Goal: Task Accomplishment & Management: Complete application form

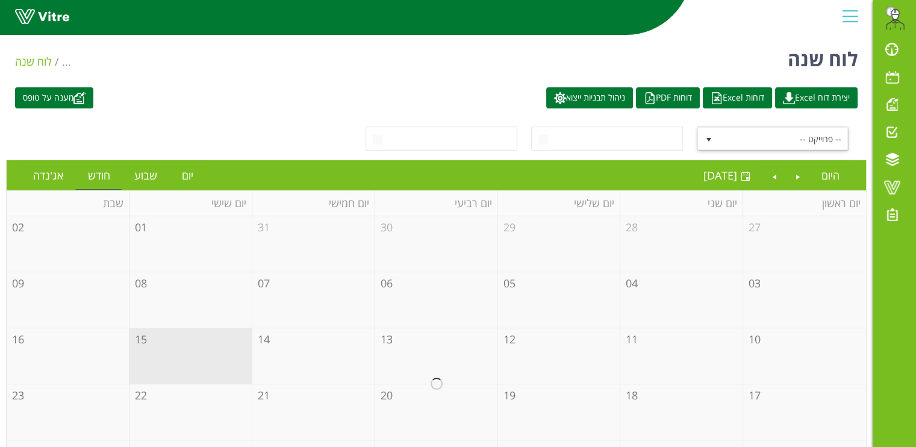
click at [798, 136] on span "-- פרוייקט --" at bounding box center [783, 139] width 129 height 22
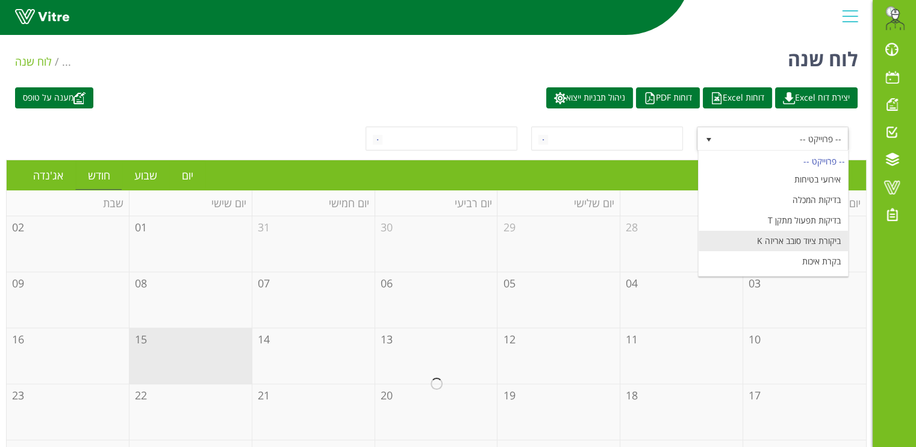
scroll to position [139, 0]
click at [807, 221] on li "מעבר הזמנה ומוצר" at bounding box center [773, 225] width 149 height 20
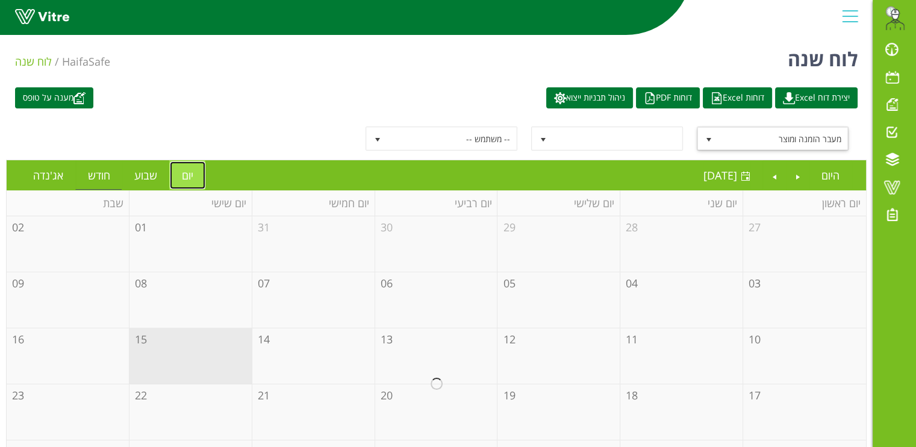
click at [181, 169] on link "יום" at bounding box center [188, 175] width 36 height 28
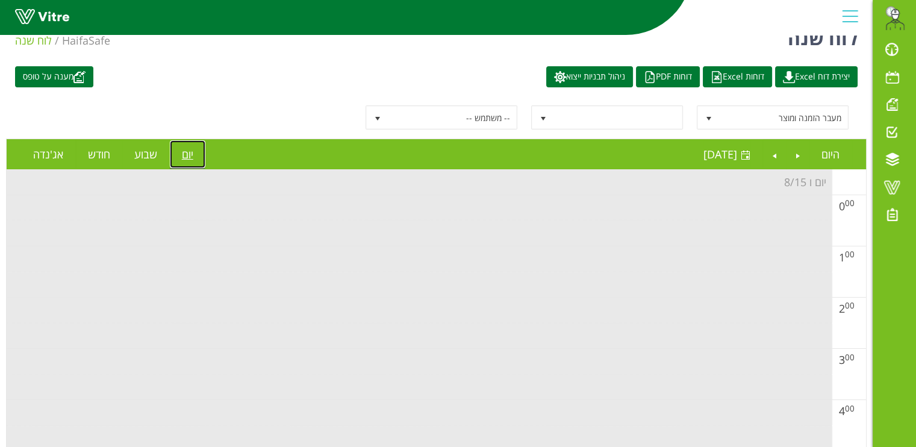
scroll to position [0, 0]
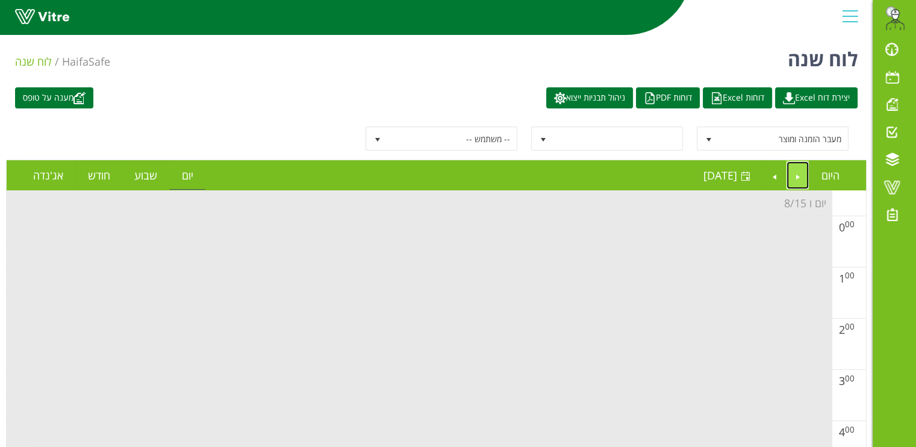
click at [796, 170] on link "Previous" at bounding box center [798, 175] width 23 height 28
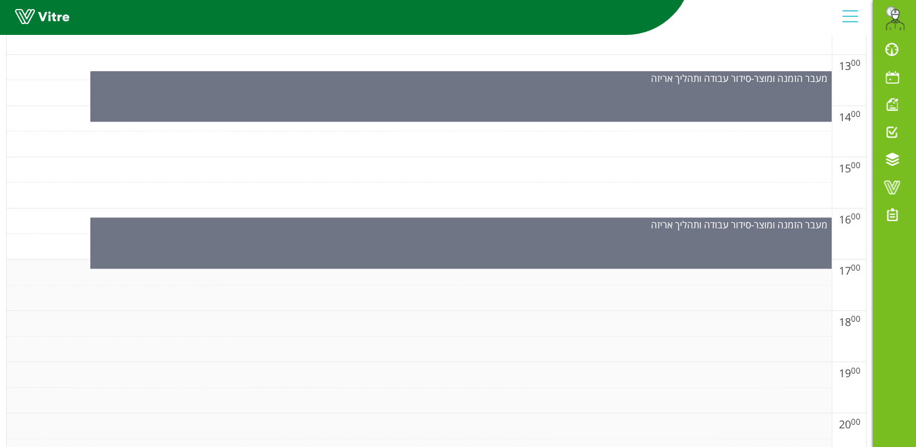
scroll to position [753, 0]
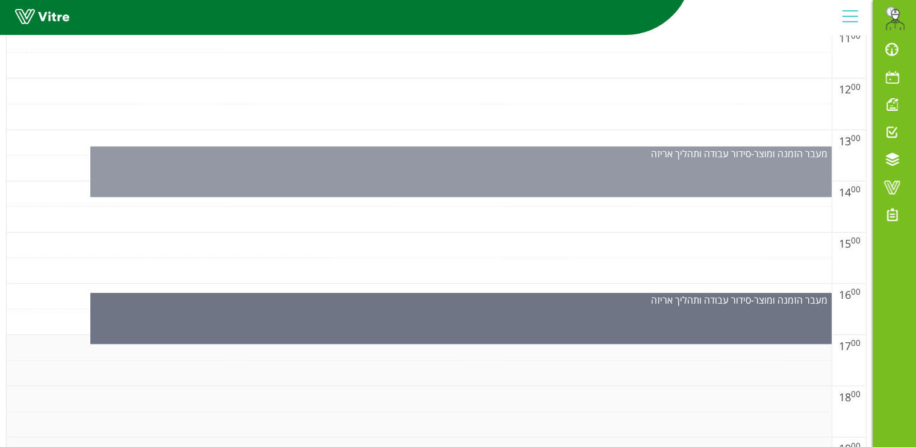
click at [552, 175] on div "מעבר הזמנה ומוצר - סידור עבודה ותהליך אריזה" at bounding box center [461, 171] width 742 height 51
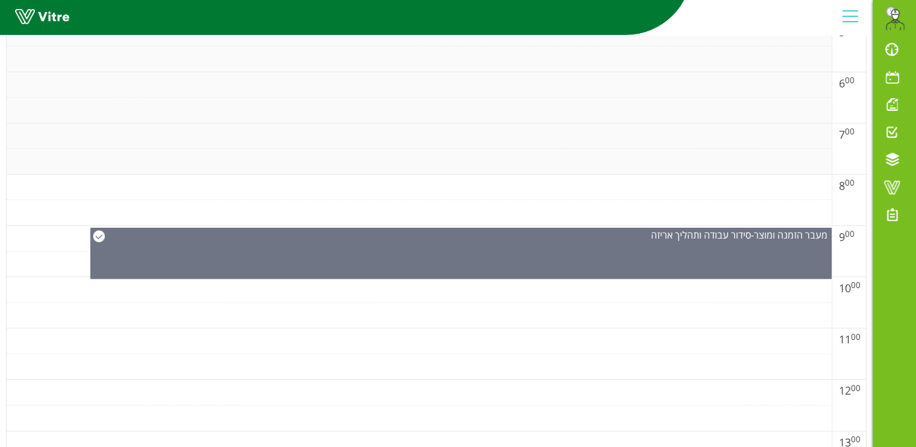
scroll to position [678, 0]
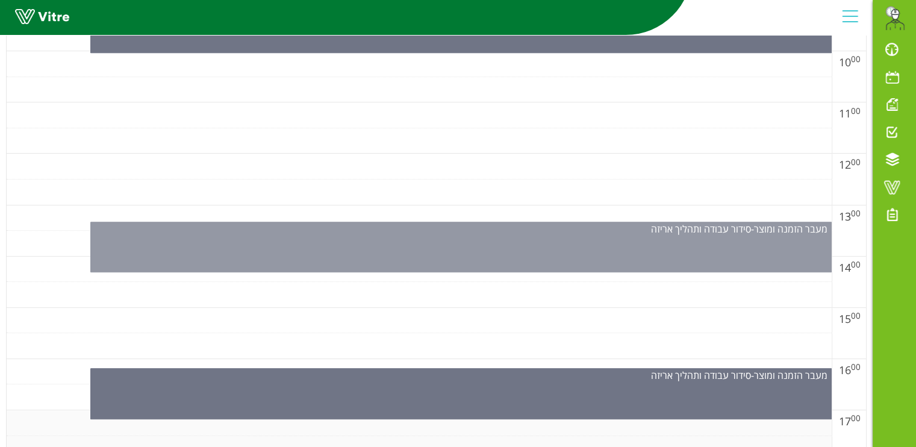
click at [446, 239] on div "מעבר הזמנה ומוצר - סידור עבודה ותהליך אריזה" at bounding box center [461, 247] width 742 height 51
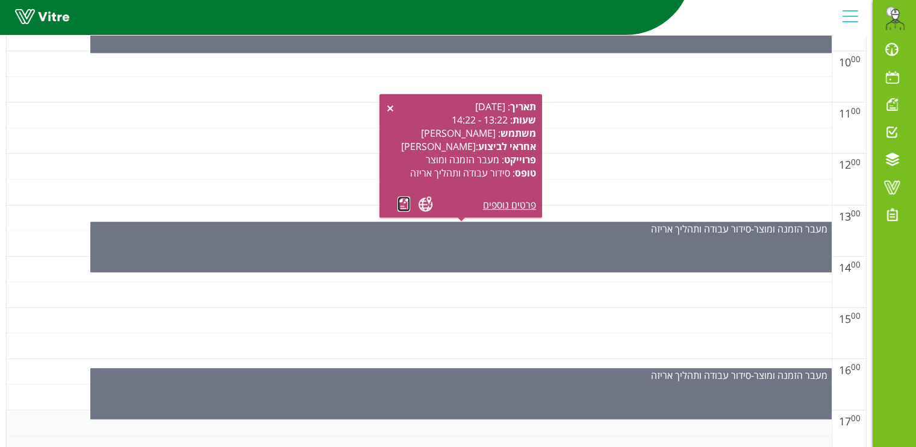
click at [398, 205] on link at bounding box center [404, 203] width 13 height 15
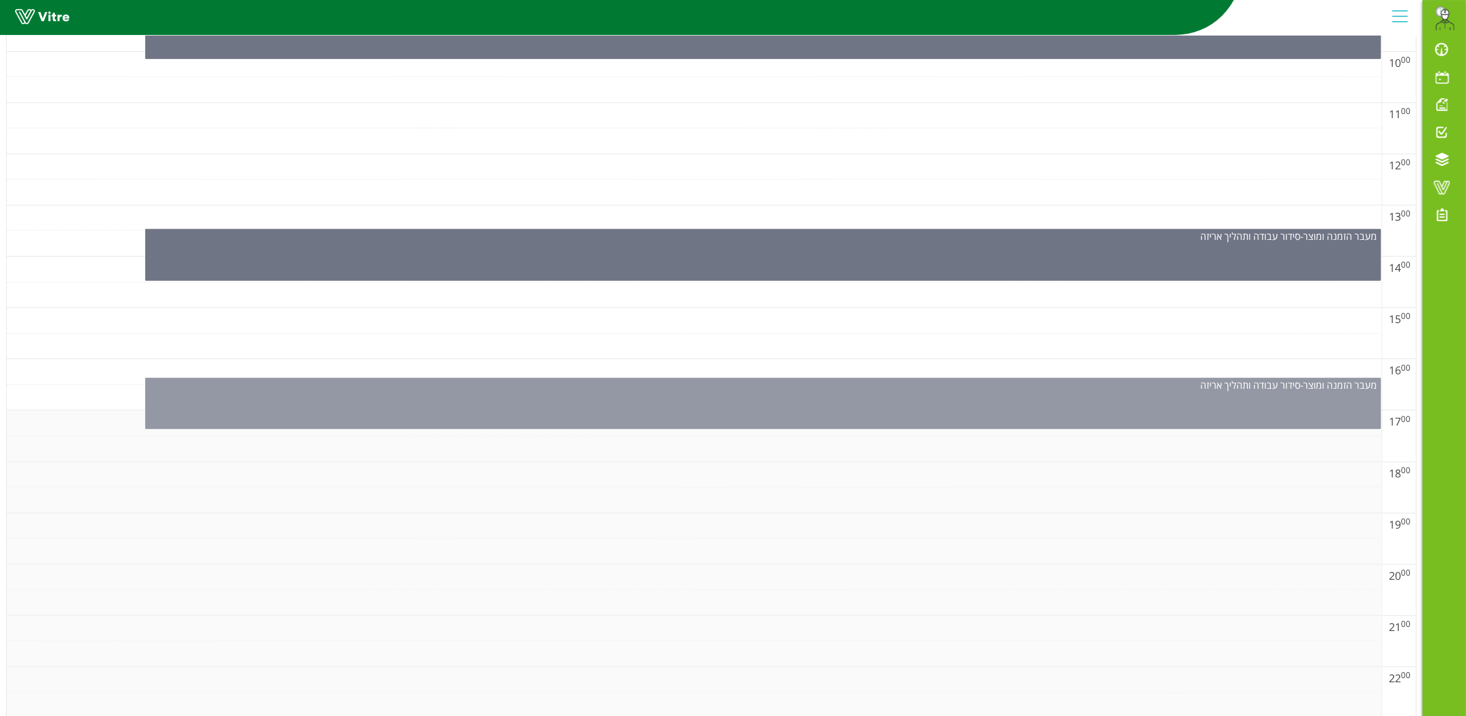
click at [916, 417] on div "מעבר הזמנה ומוצר - סידור עבודה ותהליך אריזה" at bounding box center [763, 403] width 1236 height 51
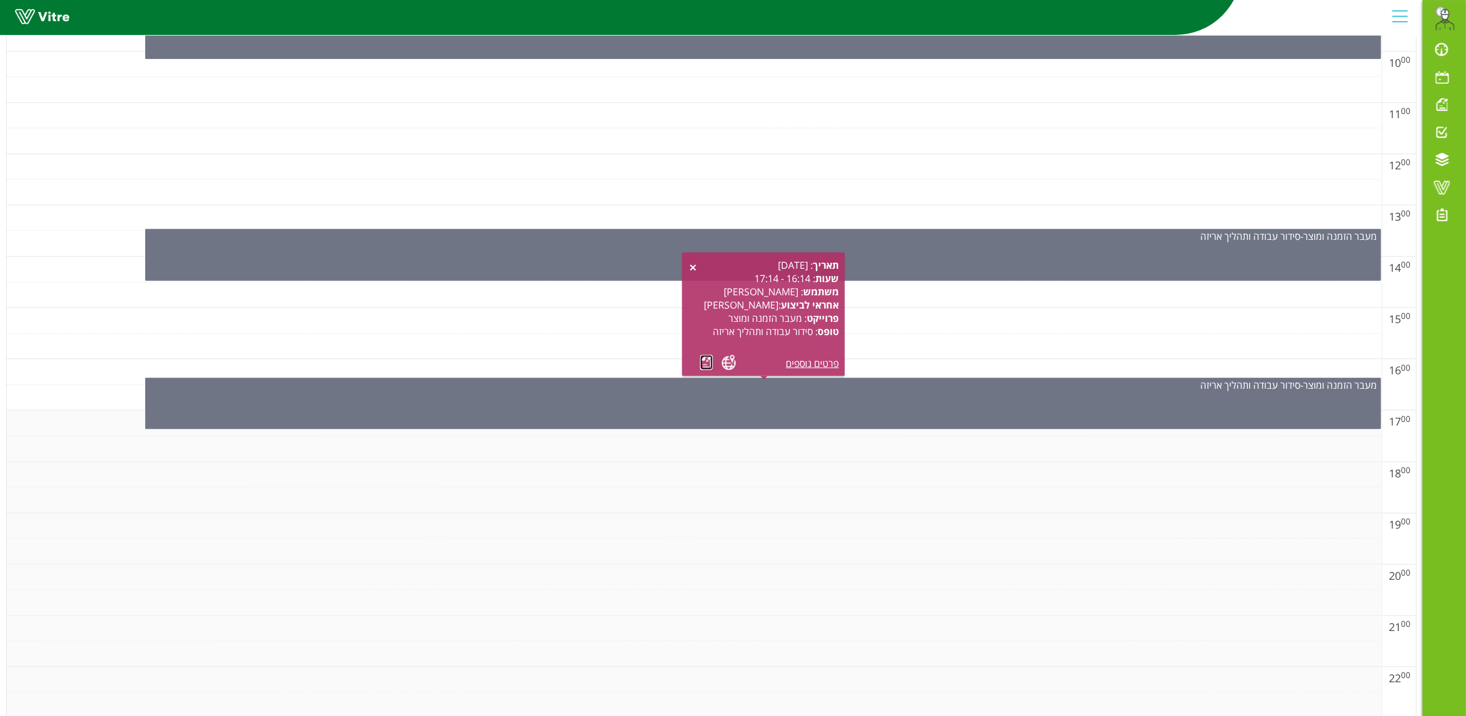
click at [705, 362] on link at bounding box center [706, 362] width 13 height 15
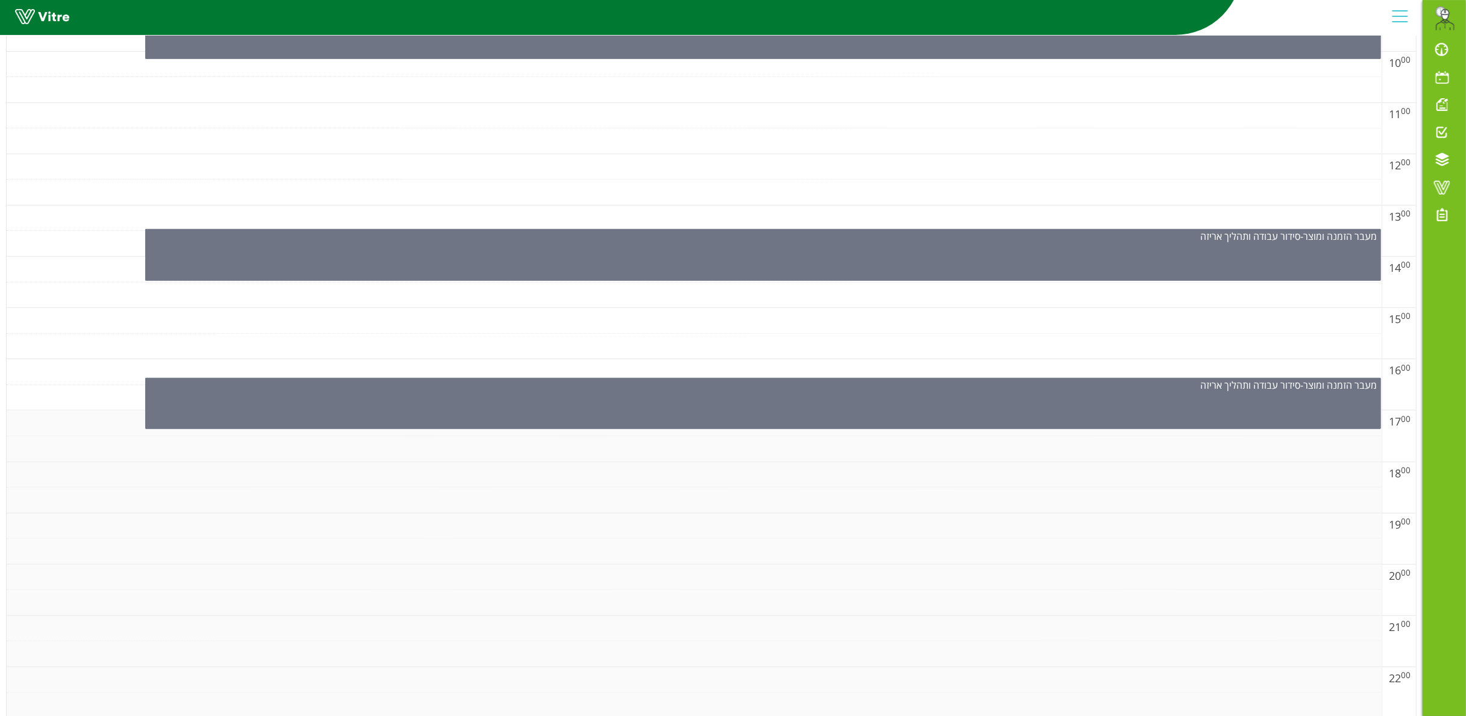
scroll to position [0, 0]
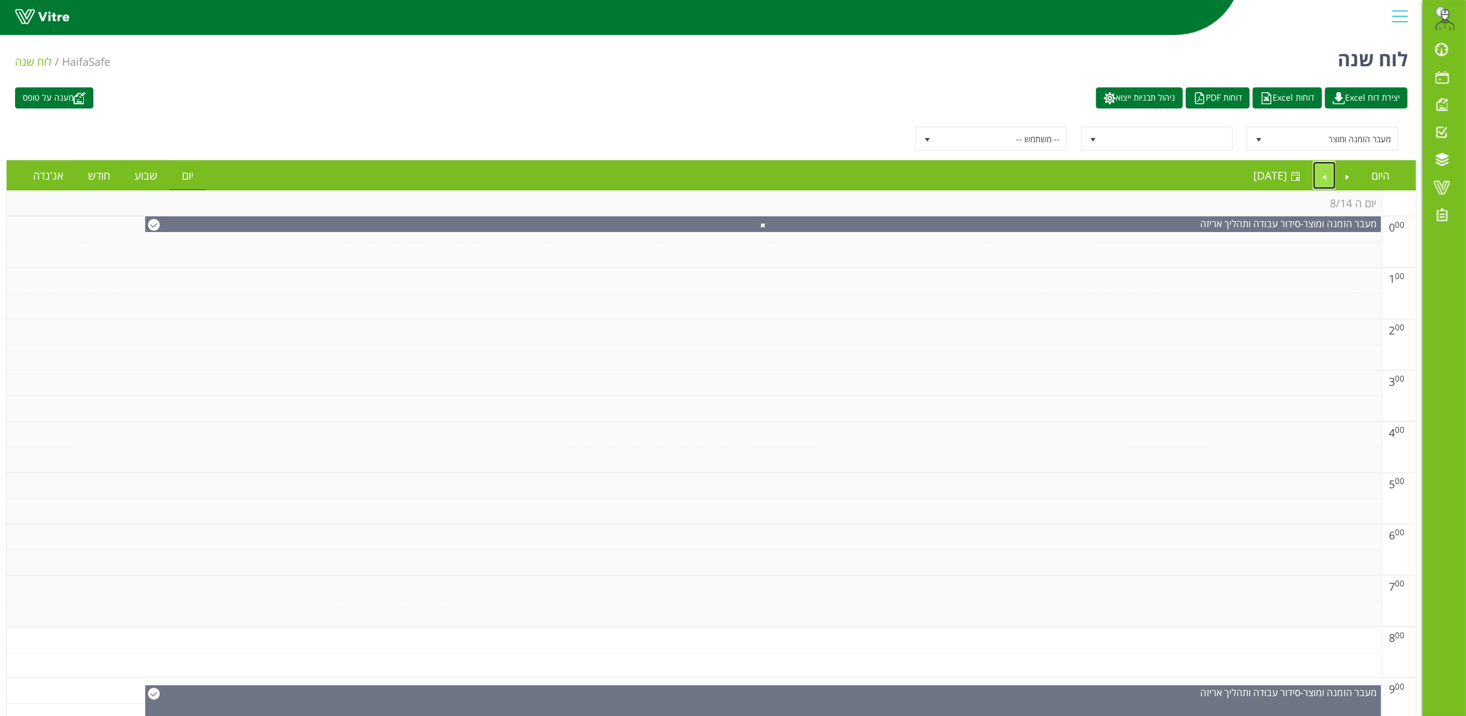
click at [916, 172] on link "Next" at bounding box center [1324, 175] width 23 height 28
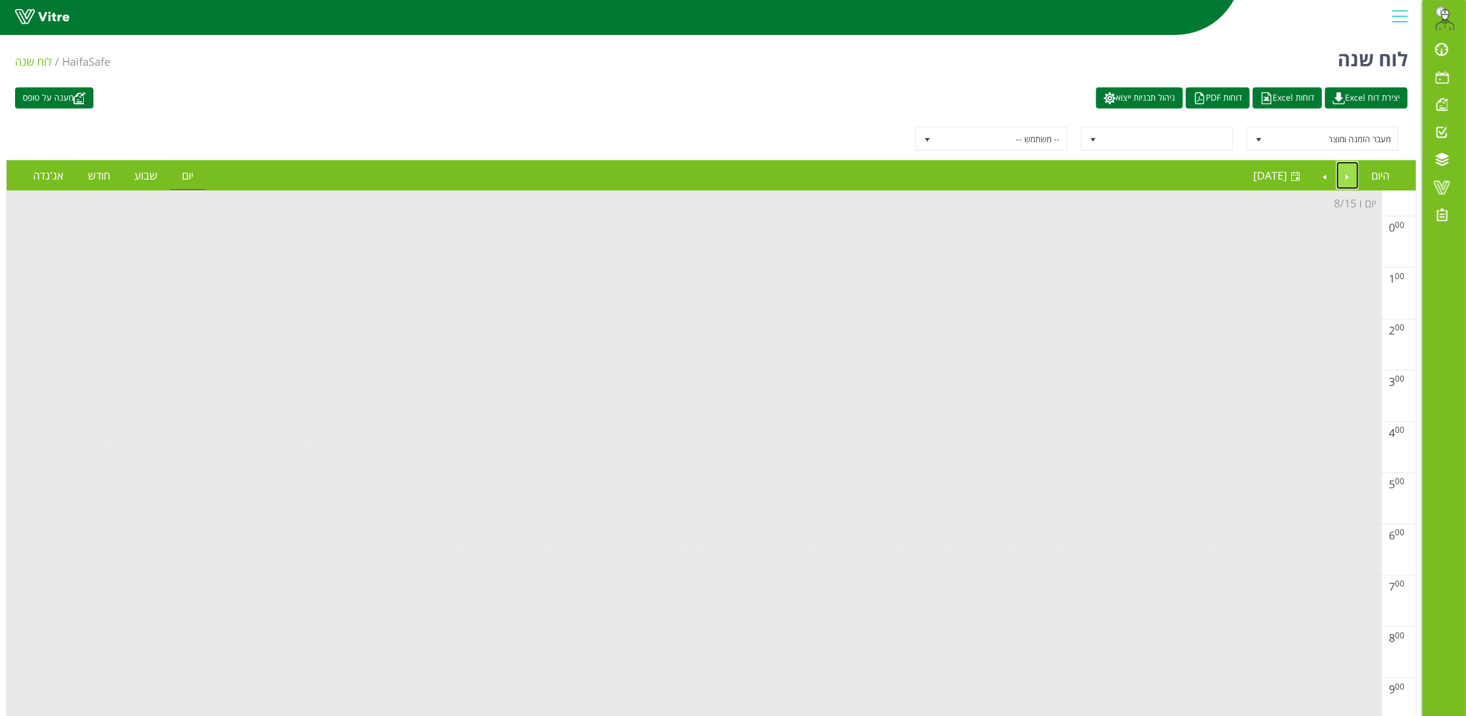
click at [916, 172] on link "Previous" at bounding box center [1347, 175] width 23 height 28
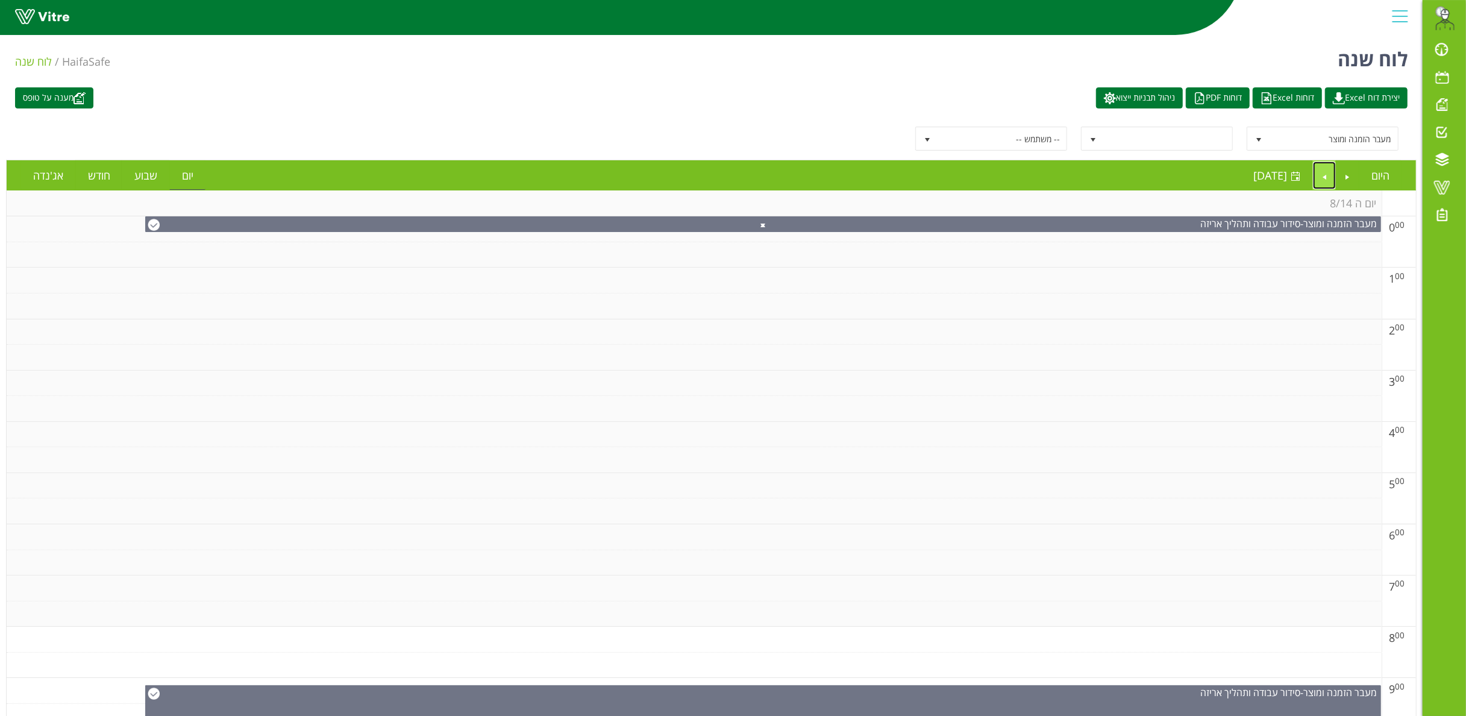
click at [916, 177] on link "Next" at bounding box center [1324, 175] width 23 height 28
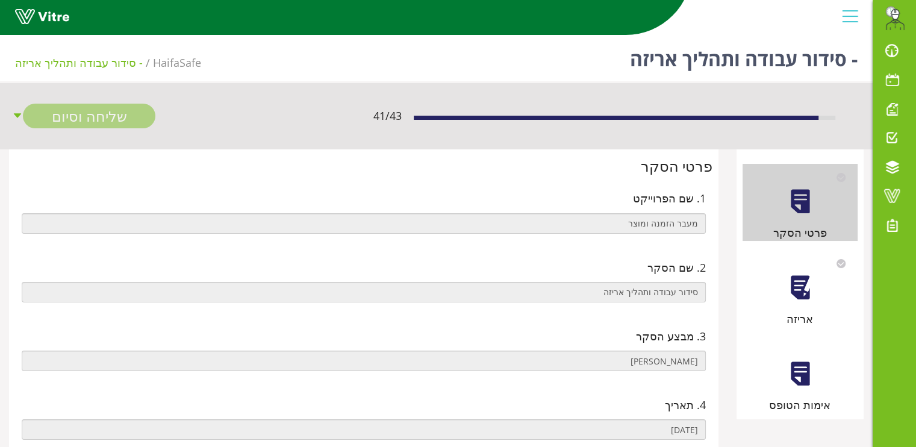
click at [807, 277] on div at bounding box center [800, 287] width 27 height 27
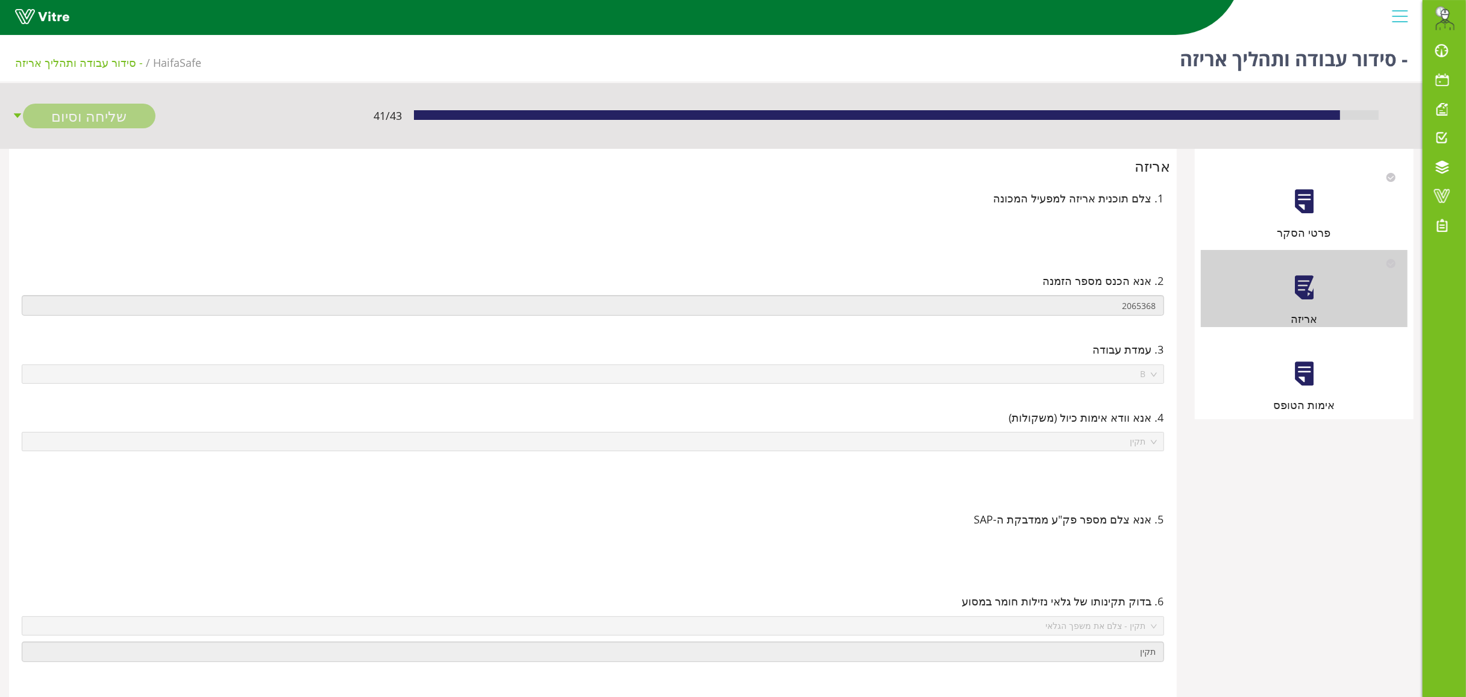
click at [927, 369] on div at bounding box center [1303, 373] width 27 height 27
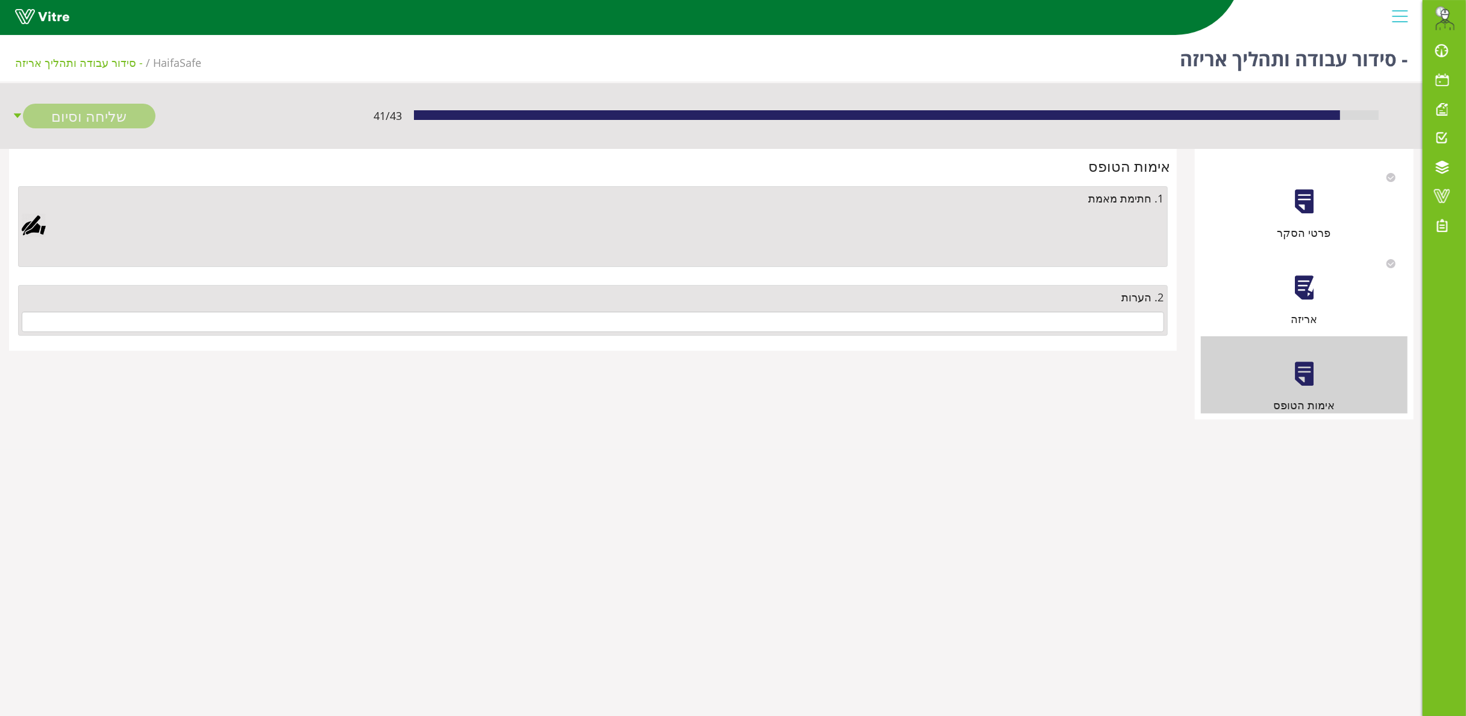
click at [927, 292] on div "2. הערות" at bounding box center [593, 297] width 1142 height 17
click at [927, 328] on input "text" at bounding box center [593, 321] width 1142 height 20
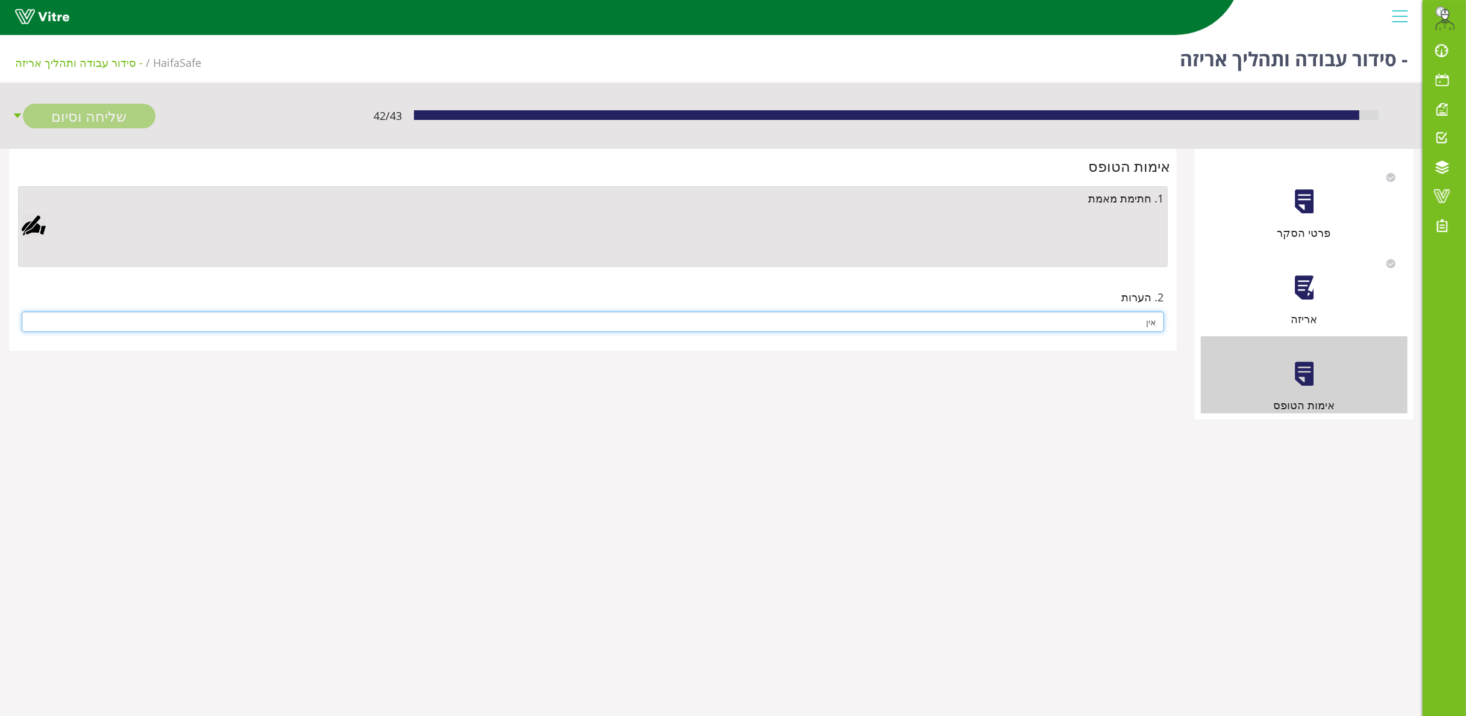
type input "אין"
click at [36, 230] on div at bounding box center [34, 225] width 24 height 24
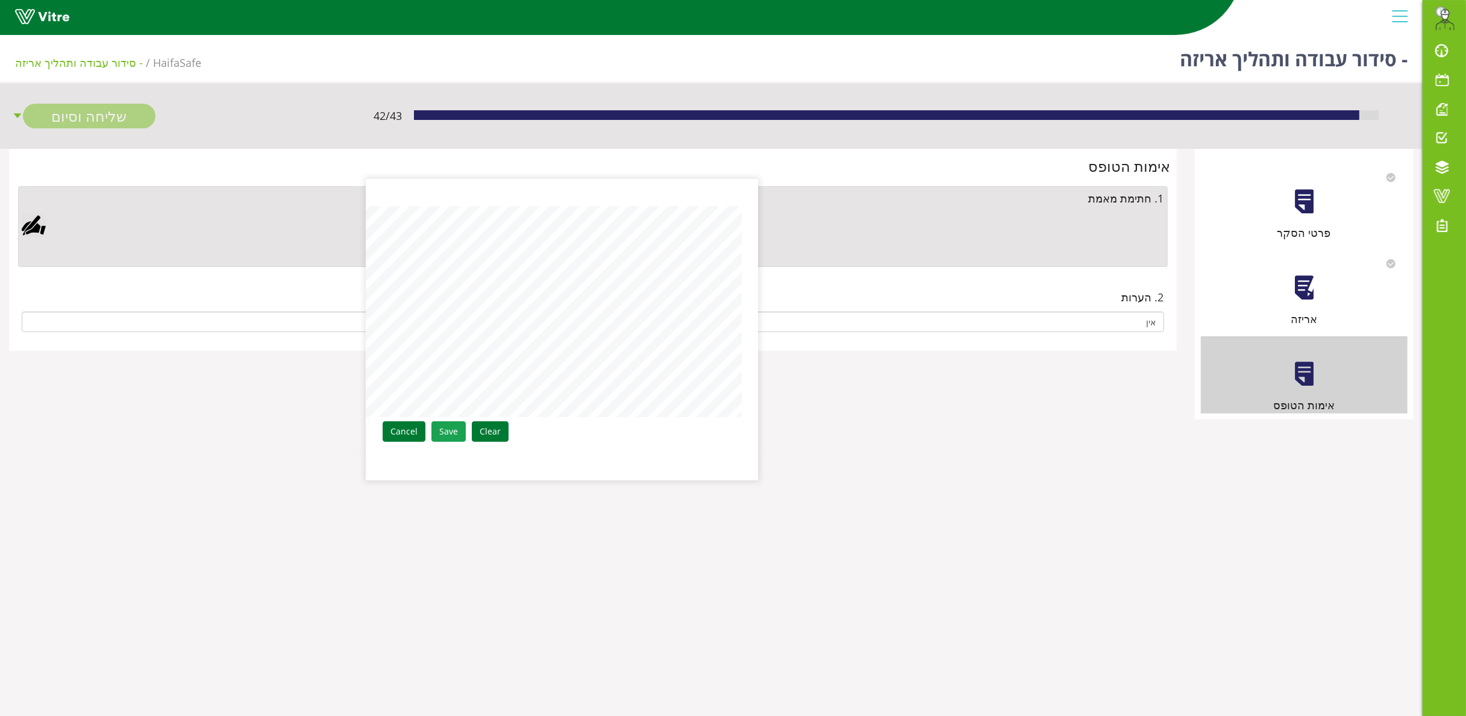
click at [446, 433] on link "Save" at bounding box center [448, 431] width 34 height 20
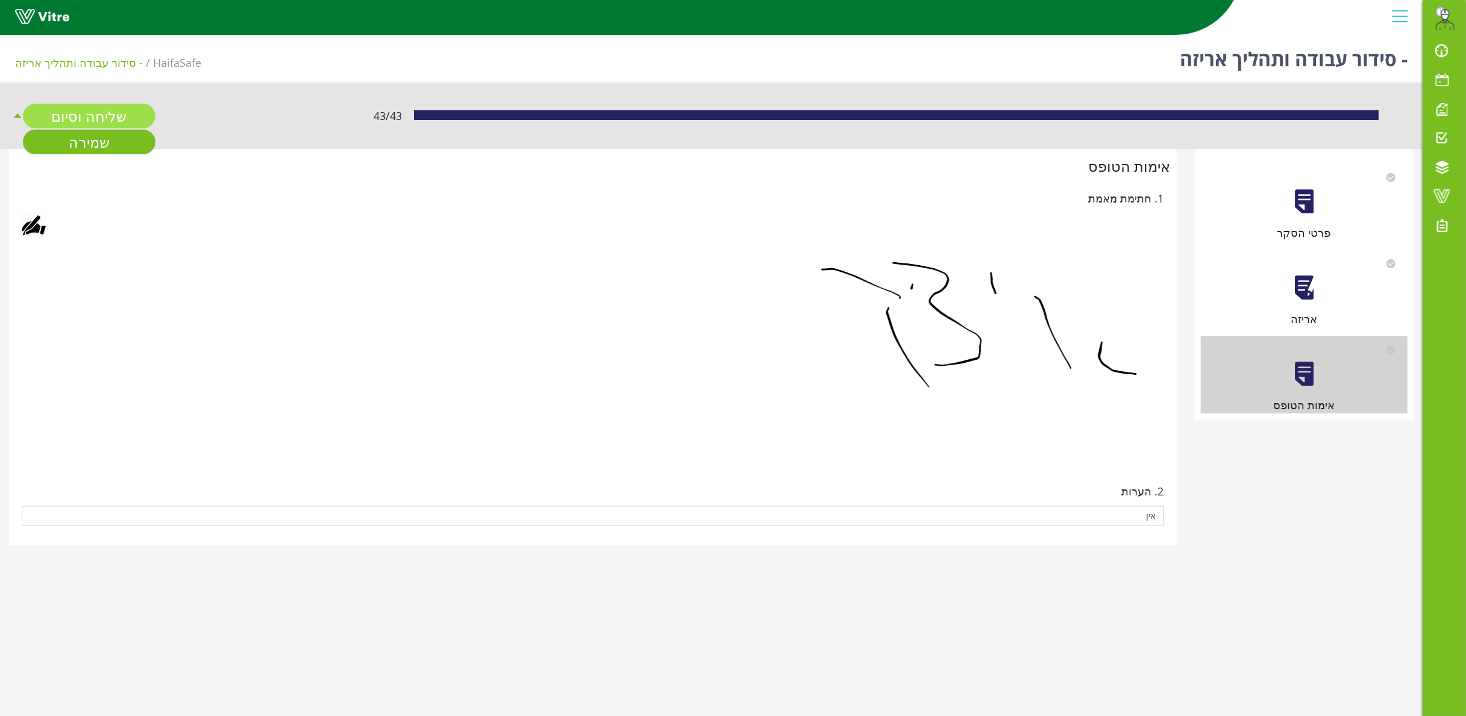
click at [120, 119] on link "שליחה וסיום" at bounding box center [89, 116] width 133 height 25
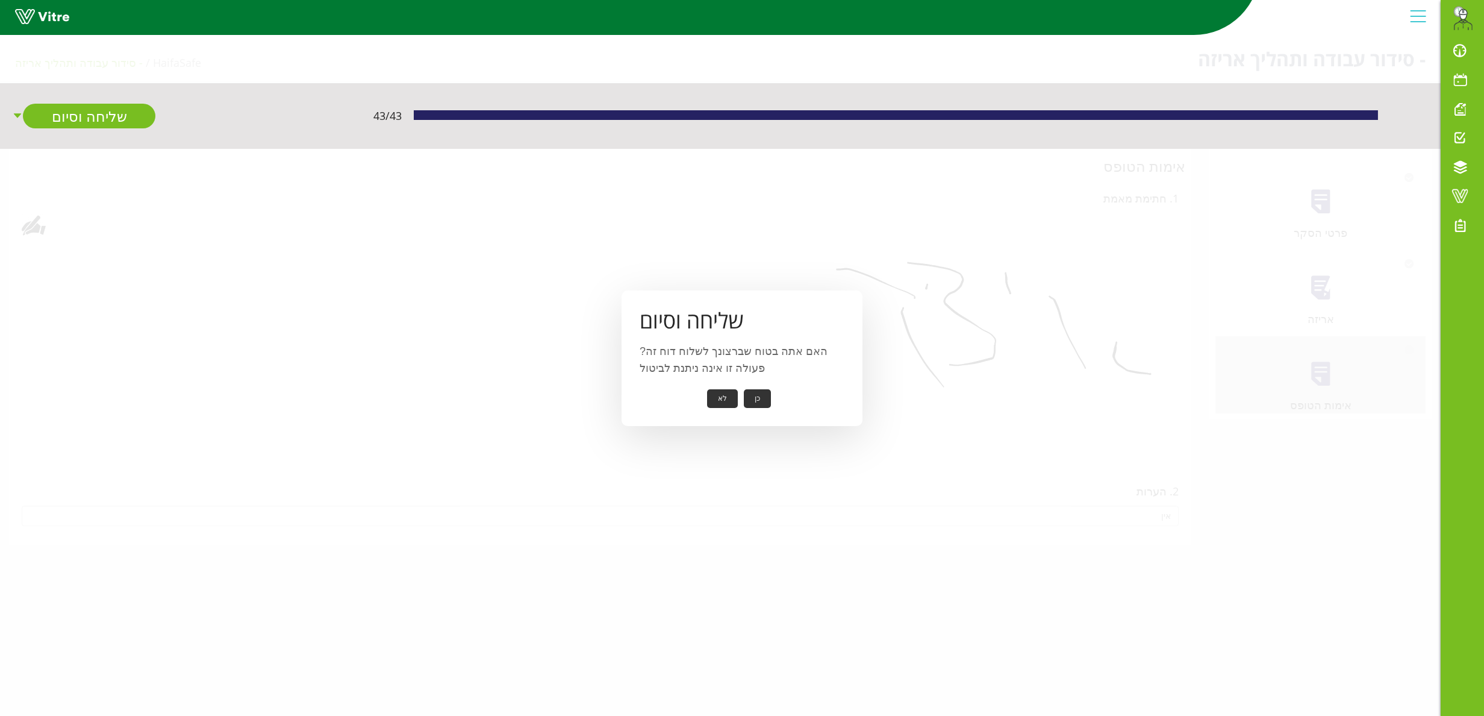
click at [757, 398] on button "כן" at bounding box center [757, 398] width 27 height 19
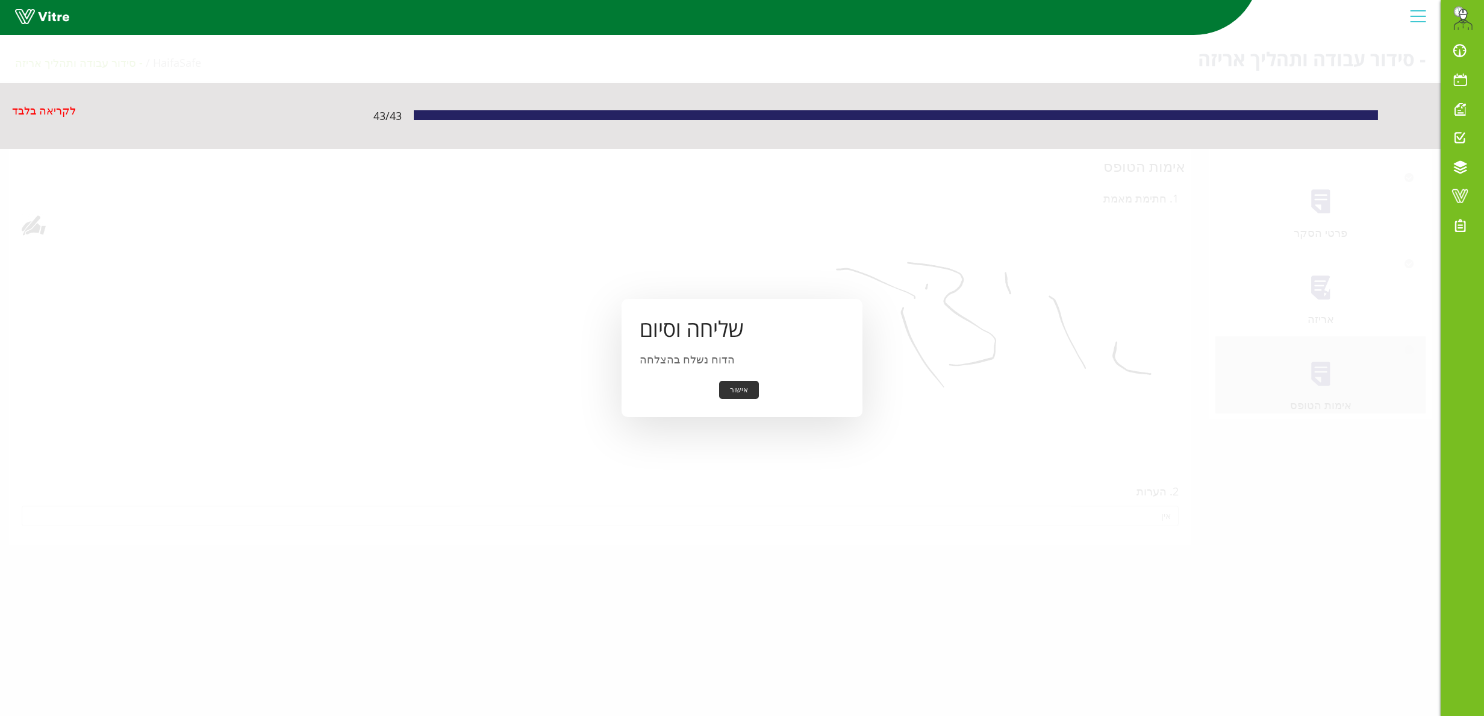
click at [740, 384] on button "אישור" at bounding box center [739, 390] width 40 height 19
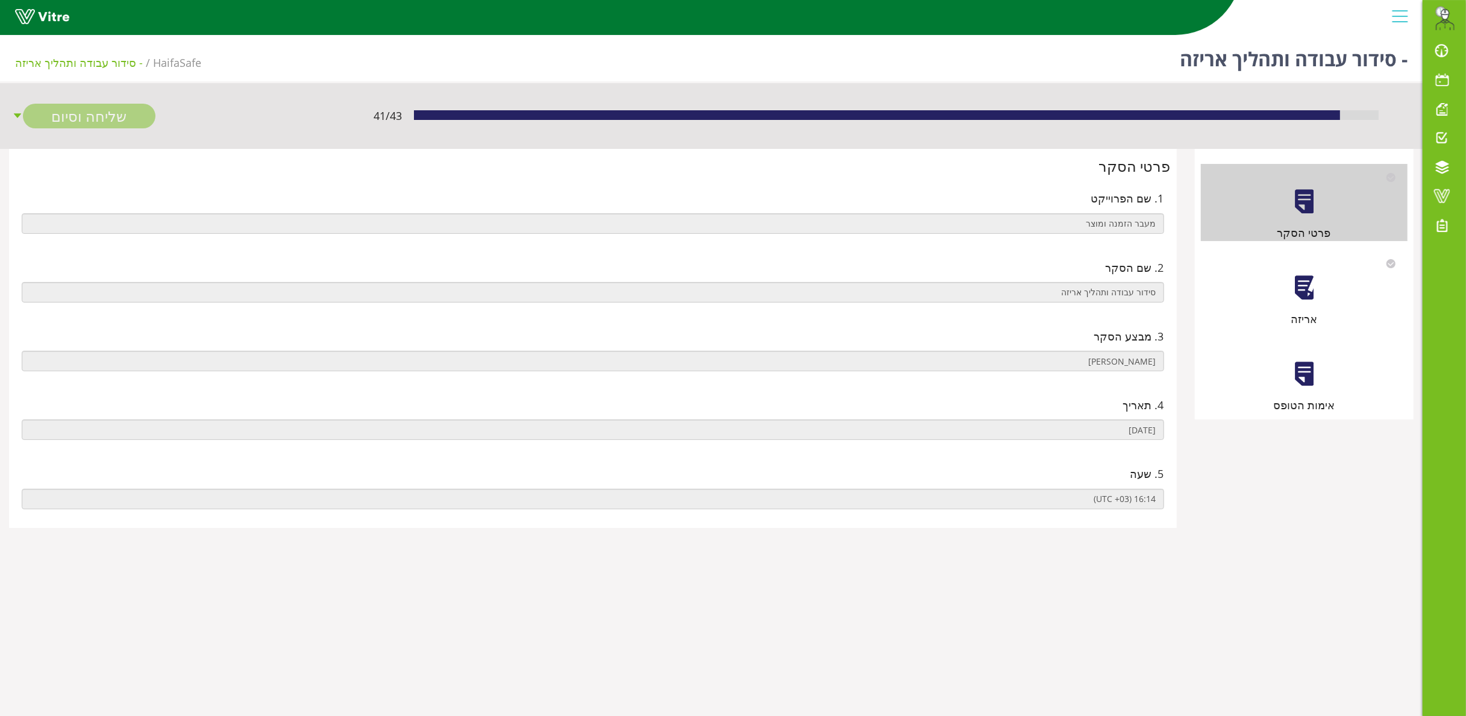
click at [1302, 293] on div at bounding box center [1303, 287] width 27 height 27
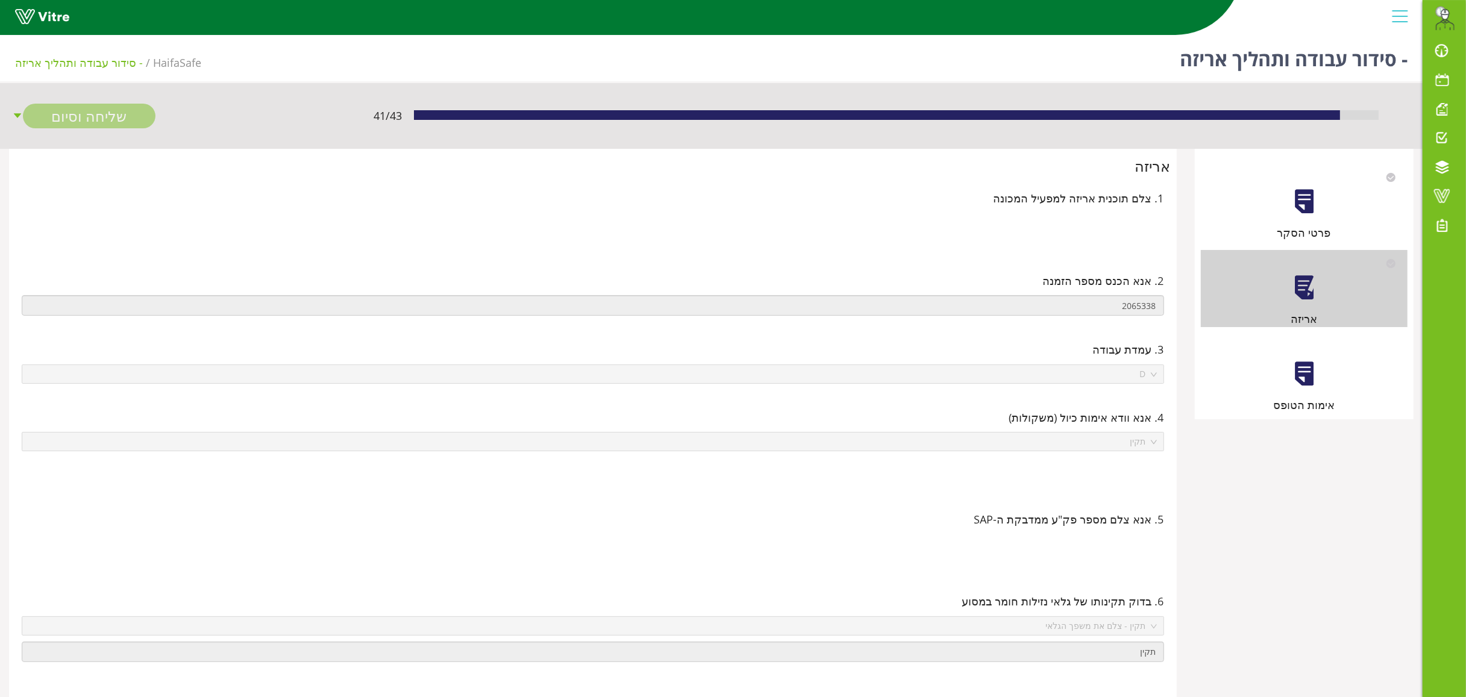
click at [1331, 359] on div "אימות הטופס" at bounding box center [1304, 374] width 207 height 77
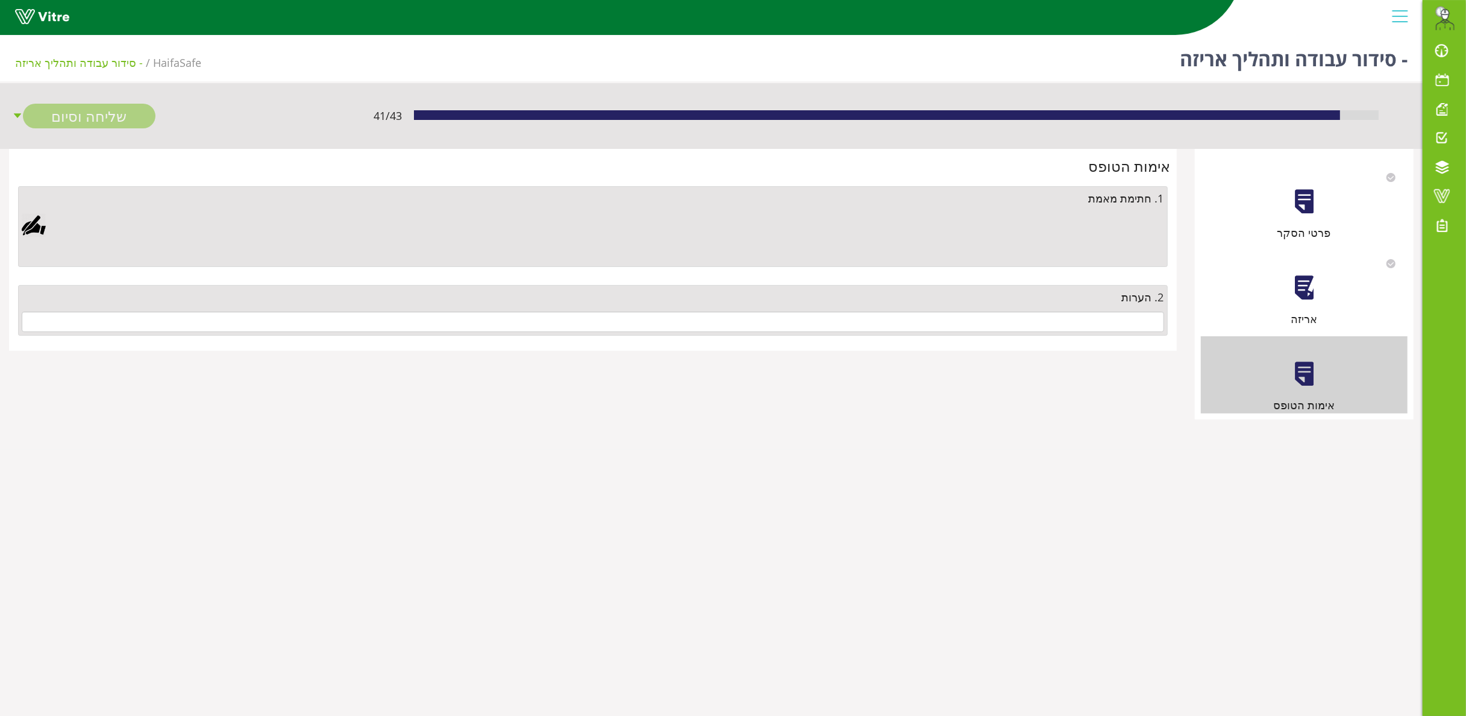
click at [972, 305] on div "2. הערות" at bounding box center [593, 297] width 1142 height 17
click at [998, 327] on input "text" at bounding box center [593, 321] width 1142 height 20
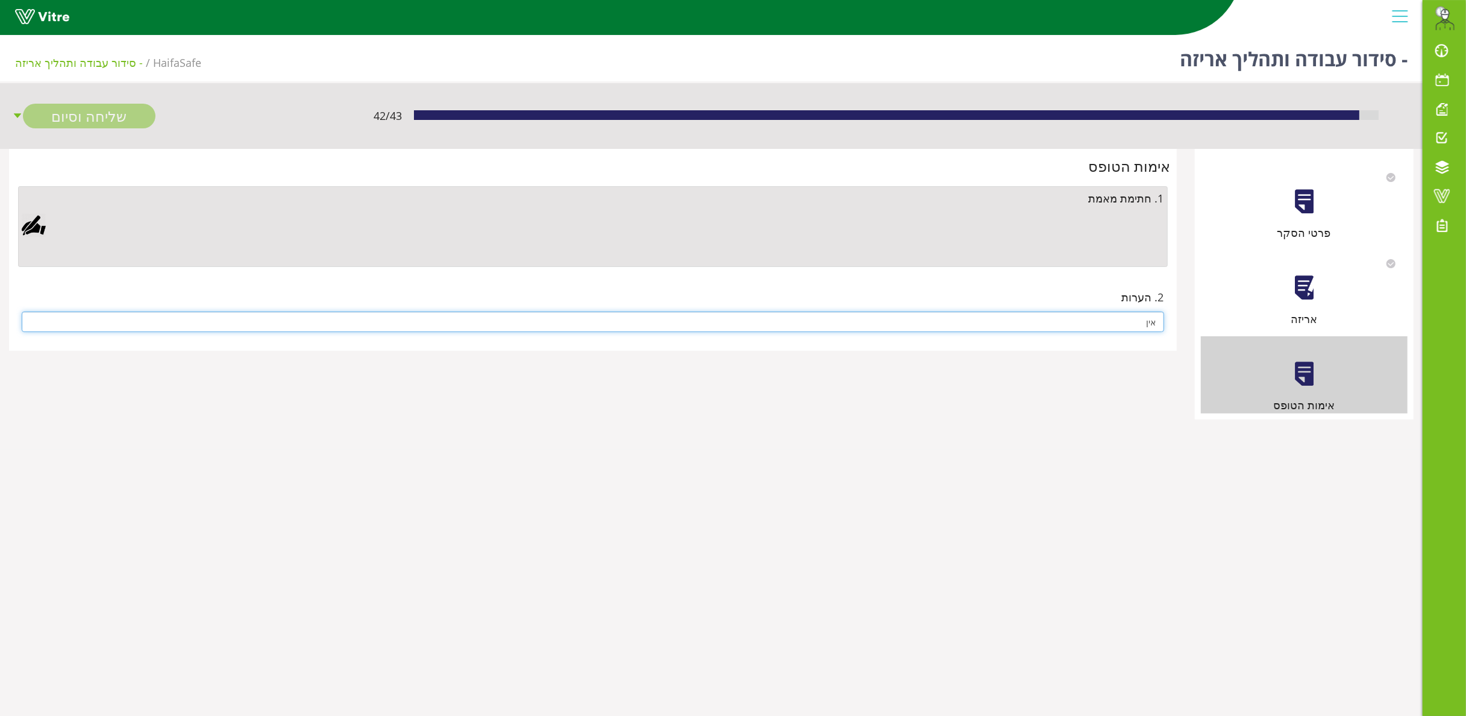
type input "אין"
click at [30, 225] on div at bounding box center [34, 225] width 24 height 24
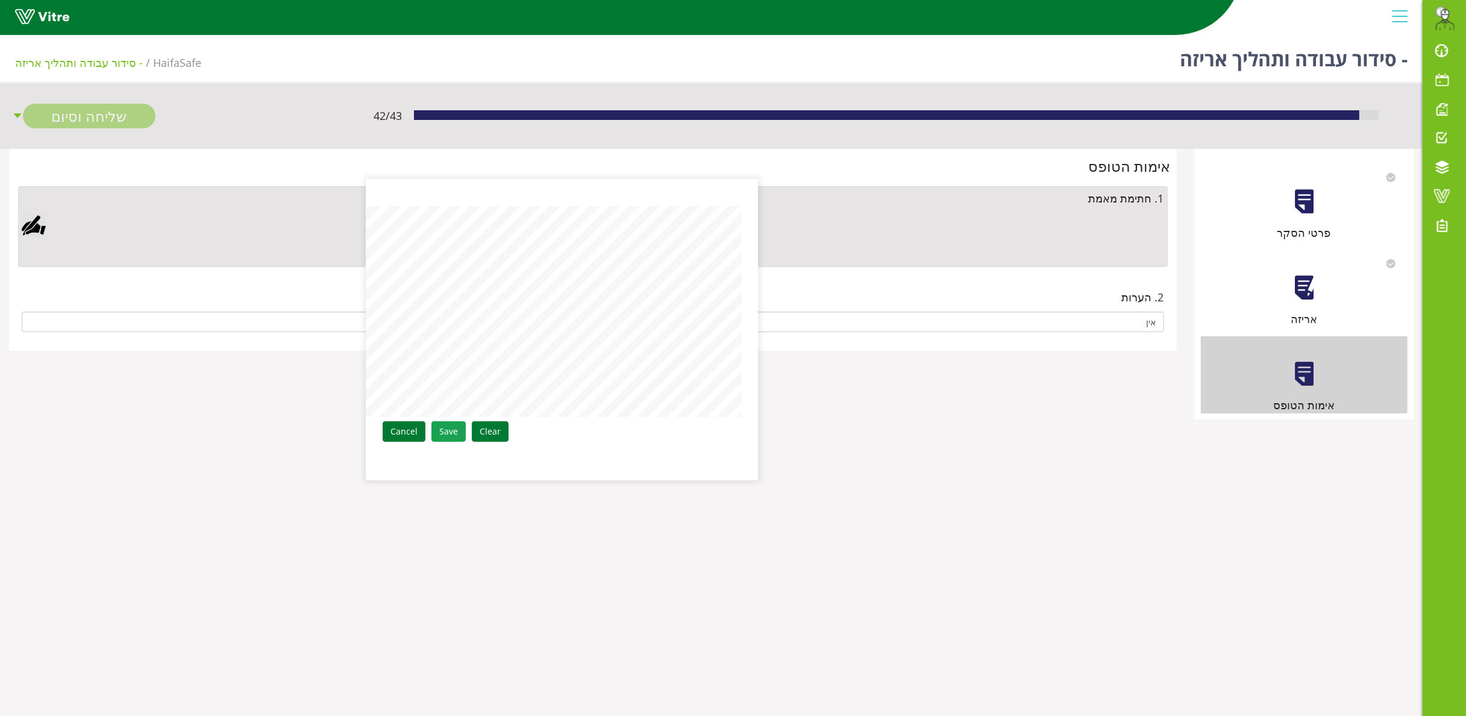
click at [452, 437] on link "Save" at bounding box center [448, 431] width 34 height 20
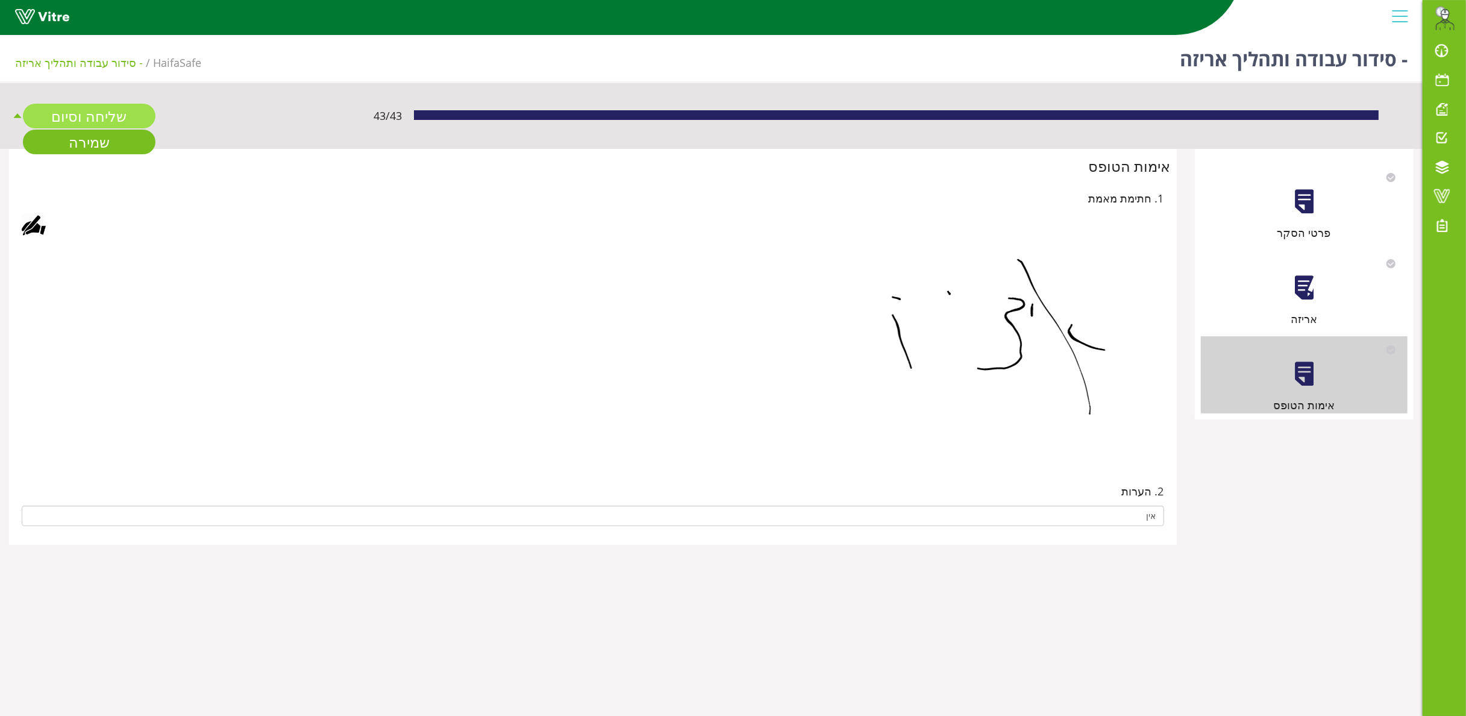
click at [98, 109] on link "שליחה וסיום" at bounding box center [89, 116] width 133 height 25
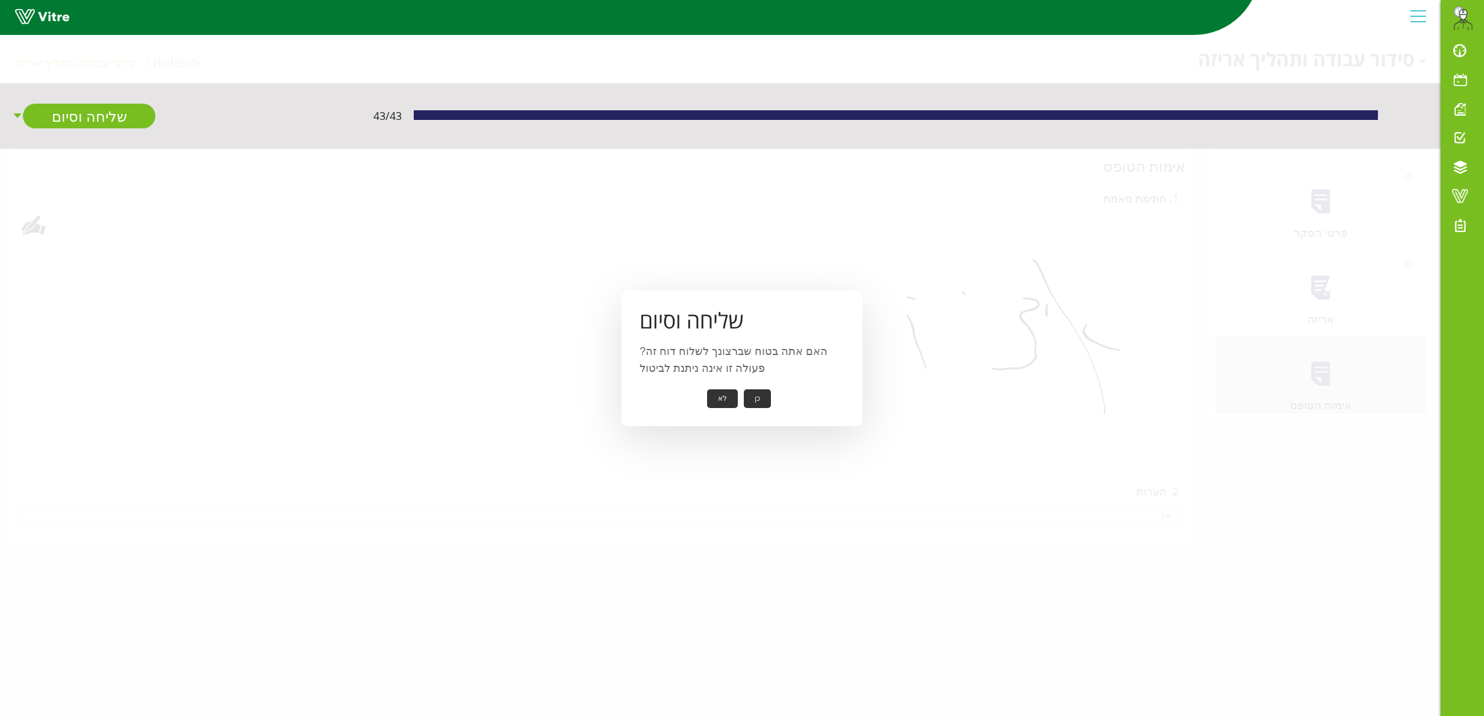
click at [754, 392] on button "כן" at bounding box center [757, 398] width 27 height 19
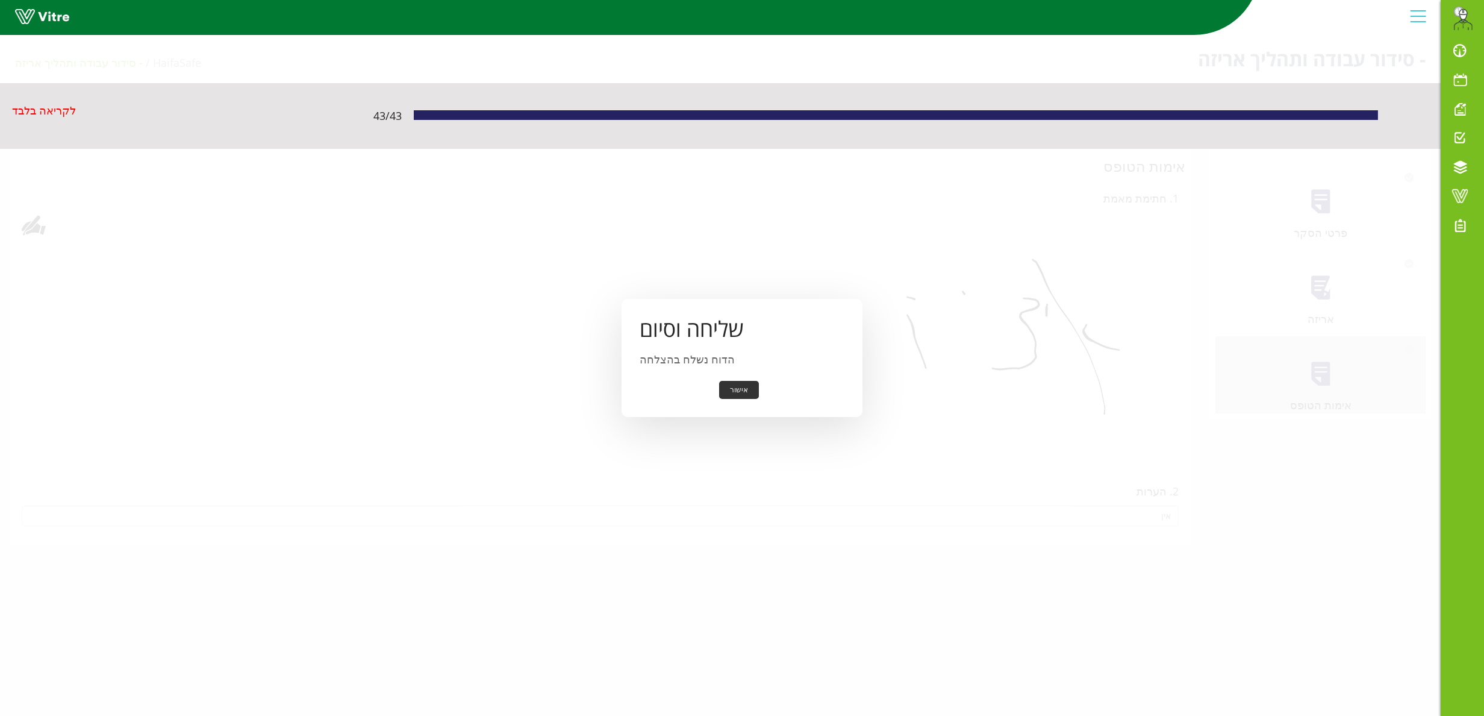
click at [747, 384] on button "אישור" at bounding box center [739, 390] width 40 height 19
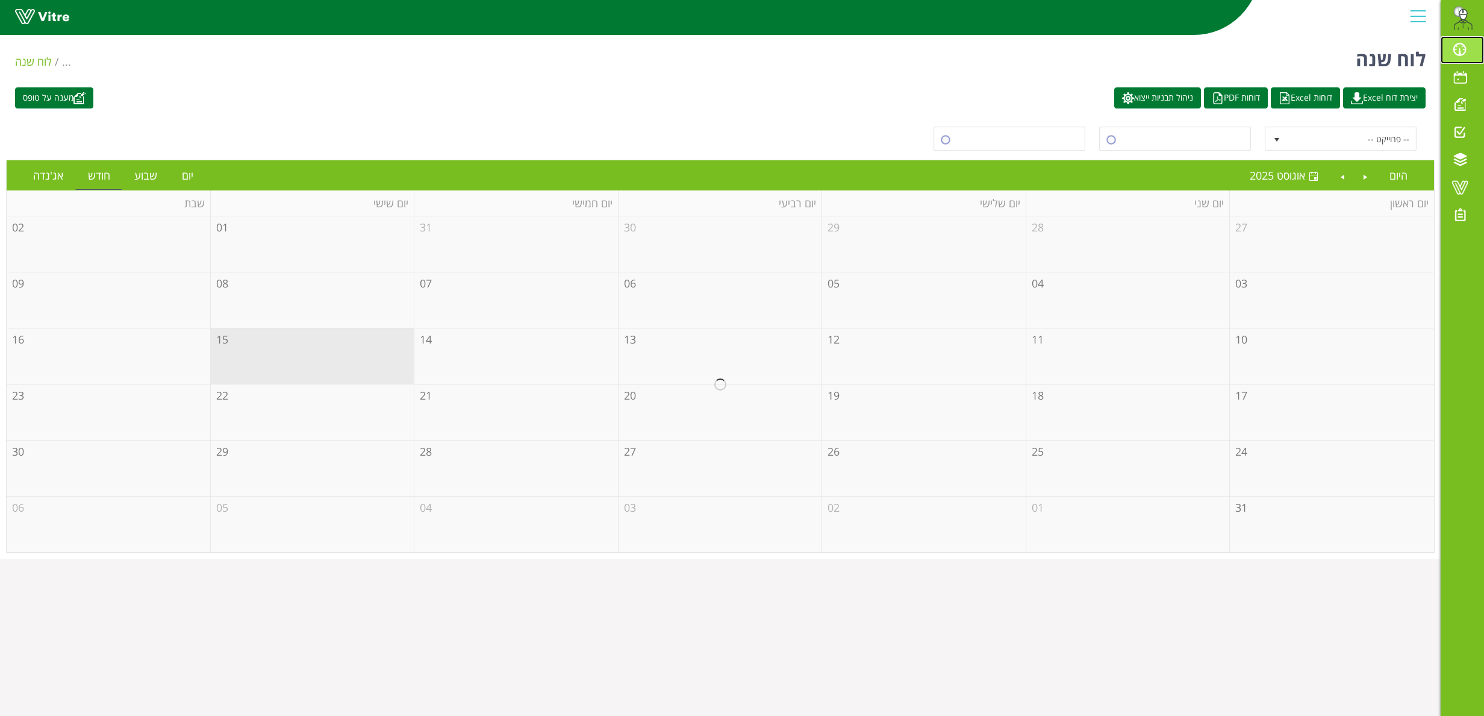
click at [1461, 47] on span at bounding box center [1460, 49] width 30 height 14
